Goal: Information Seeking & Learning: Learn about a topic

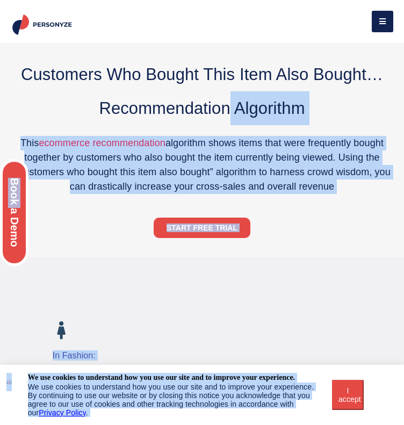
drag, startPoint x: 34, startPoint y: 116, endPoint x: 243, endPoint y: 184, distance: 219.0
click at [243, 125] on h2 "Customers Who Bought This Item Also Bought… Recommendation Algorithm" at bounding box center [202, 91] width 388 height 68
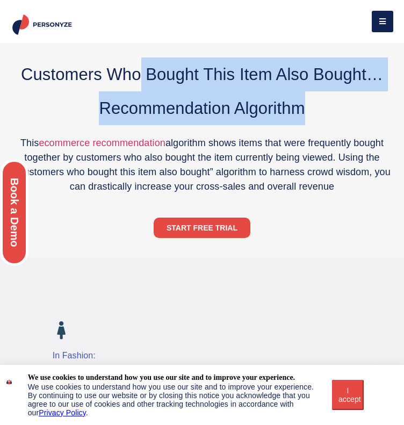
drag, startPoint x: 365, startPoint y: 190, endPoint x: 221, endPoint y: 126, distance: 157.7
click at [221, 125] on h2 "Customers Who Bought This Item Also Bought… Recommendation Algorithm" at bounding box center [202, 91] width 388 height 68
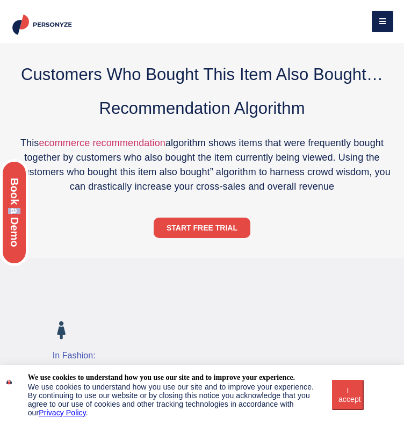
drag, startPoint x: 42, startPoint y: 116, endPoint x: 32, endPoint y: 118, distance: 10.3
click at [32, 118] on div "Discover how to drive engagement and conversions with personalization — tailore…" at bounding box center [53, 240] width 107 height 480
click at [54, 122] on div "Discover how to drive engagement and conversions with personalization — tailore…" at bounding box center [53, 240] width 107 height 480
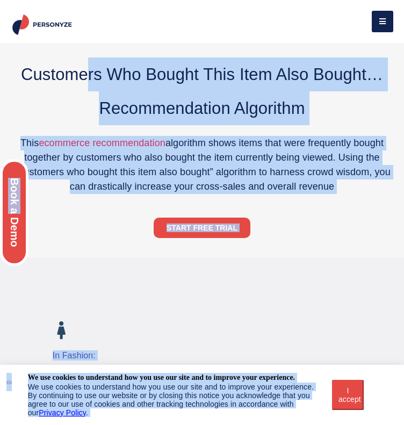
drag, startPoint x: 41, startPoint y: 118, endPoint x: 130, endPoint y: 136, distance: 91.6
click at [368, 125] on h2 "Customers Who Bought This Item Also Bought… Recommendation Algorithm" at bounding box center [202, 91] width 388 height 68
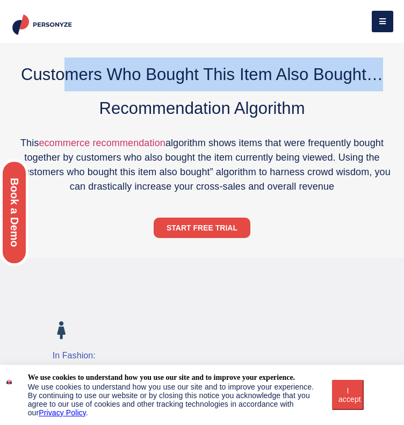
drag, startPoint x: 331, startPoint y: 154, endPoint x: 110, endPoint y: 117, distance: 223.8
click at [110, 117] on h2 "Customers Who Bought This Item Also Bought… Recommendation Algorithm" at bounding box center [202, 91] width 388 height 68
copy h2 "mers Who Bought This Item Also Bought…"
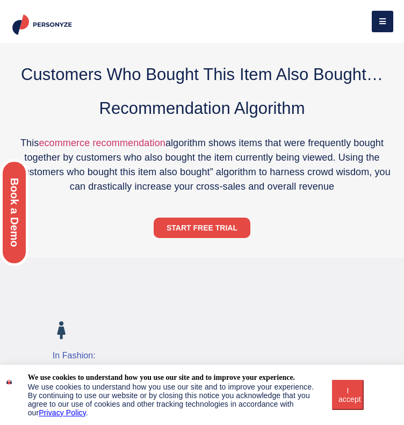
click at [69, 146] on div "Discover how to drive engagement and conversions with personalization — tailore…" at bounding box center [53, 240] width 107 height 480
